Goal: Task Accomplishment & Management: Manage account settings

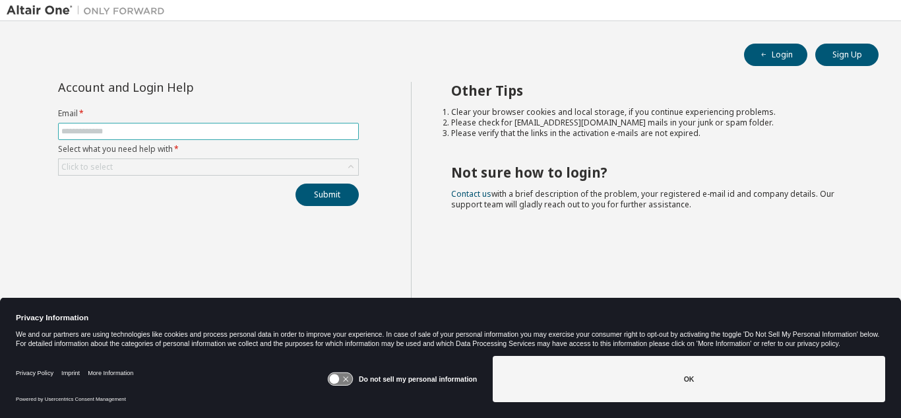
click at [245, 133] on input "text" at bounding box center [208, 131] width 294 height 11
type input "**********"
click at [335, 191] on button "Submit" at bounding box center [327, 194] width 63 height 22
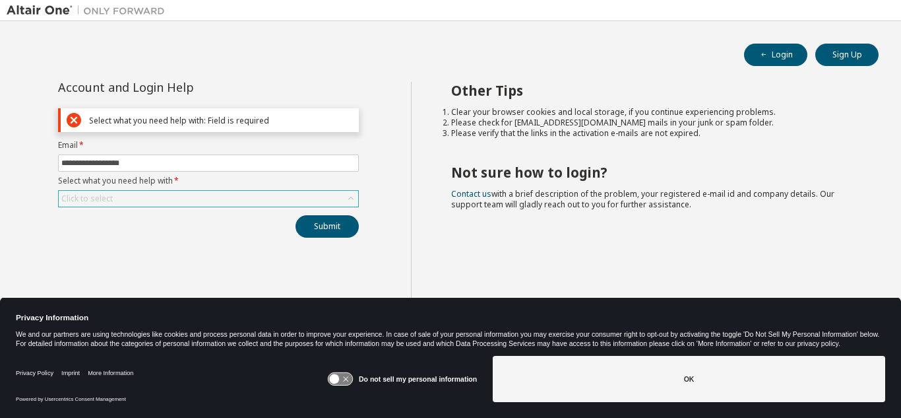
click at [150, 198] on div "Click to select" at bounding box center [209, 199] width 300 height 16
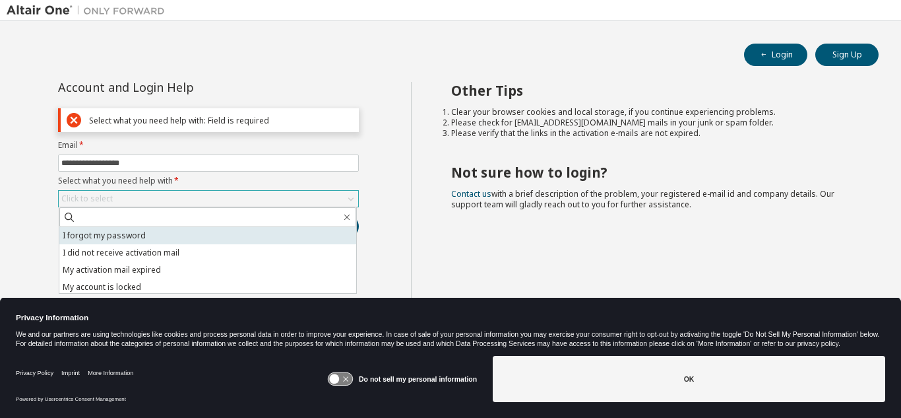
click at [139, 239] on li "I forgot my password" at bounding box center [207, 235] width 297 height 17
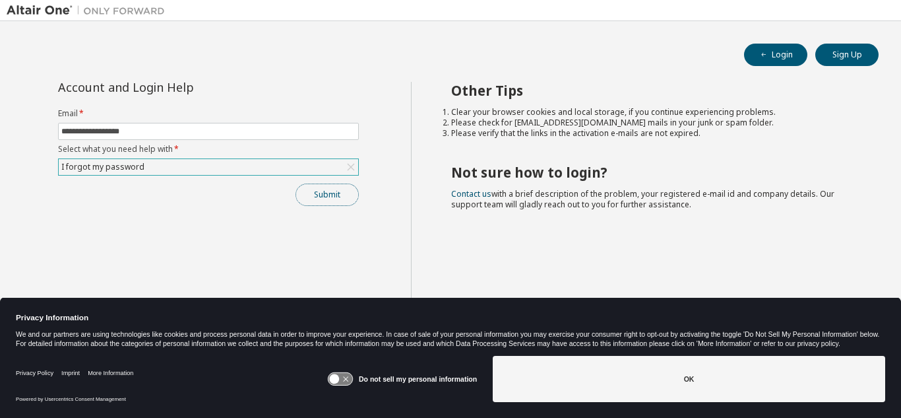
click at [333, 195] on button "Submit" at bounding box center [327, 194] width 63 height 22
click at [337, 192] on button "Submit" at bounding box center [327, 194] width 63 height 22
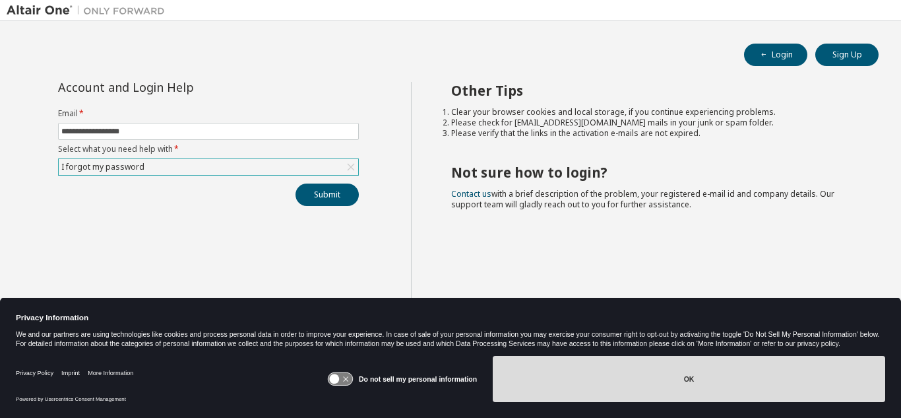
click at [668, 382] on button "OK" at bounding box center [689, 379] width 393 height 46
